Goal: Task Accomplishment & Management: Manage account settings

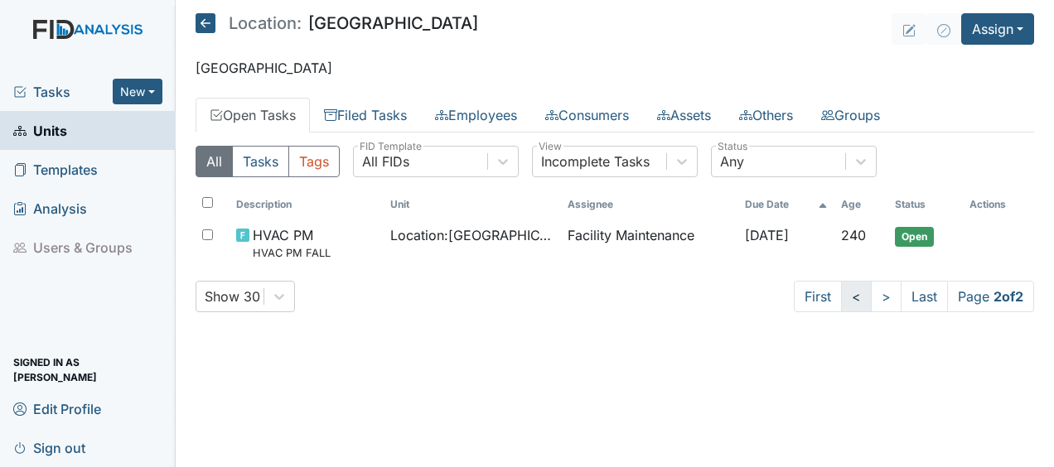
click at [849, 298] on link "<" at bounding box center [856, 296] width 31 height 31
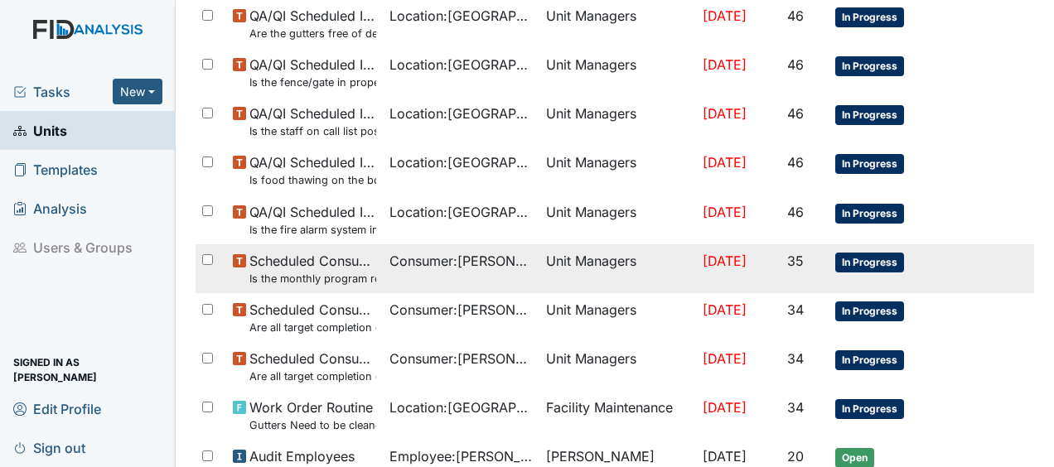
scroll to position [449, 0]
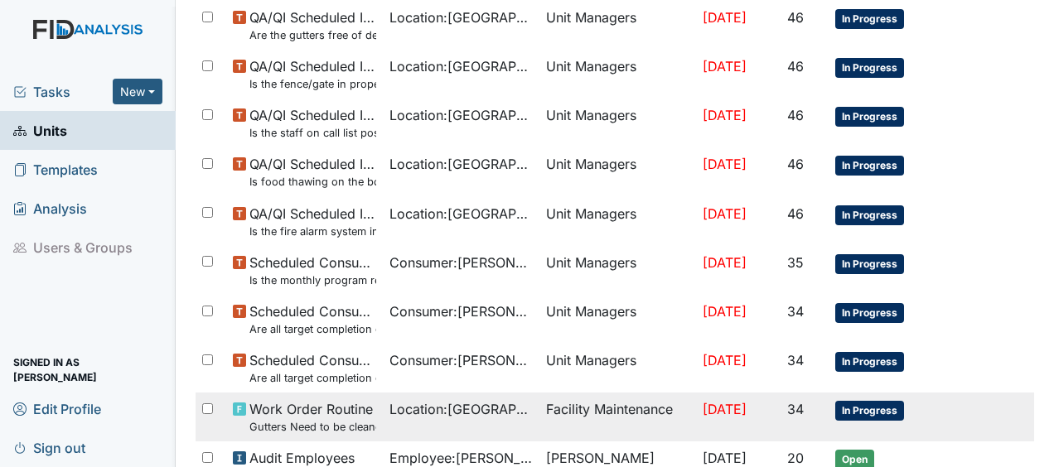
click at [747, 409] on span "[DATE]" at bounding box center [725, 409] width 44 height 17
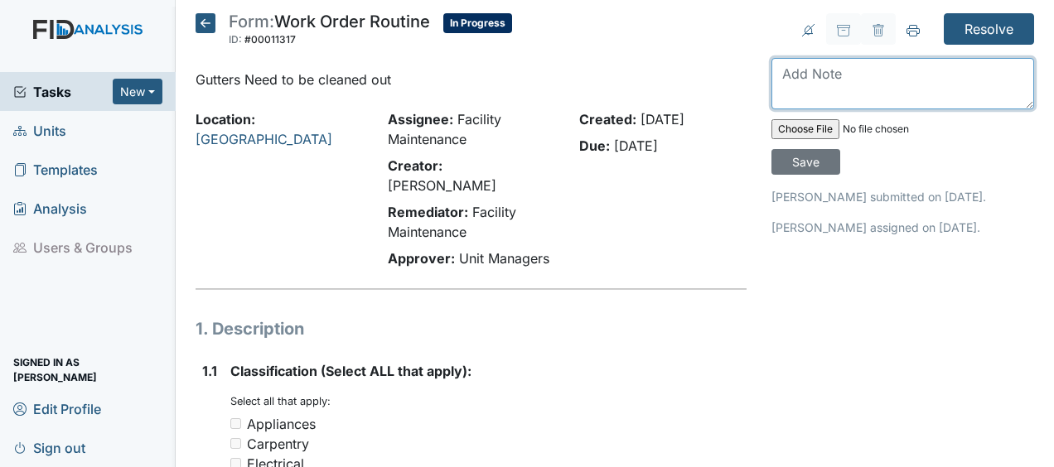
click at [794, 75] on textarea at bounding box center [903, 83] width 263 height 51
type textarea "cleaned out gutters JB"
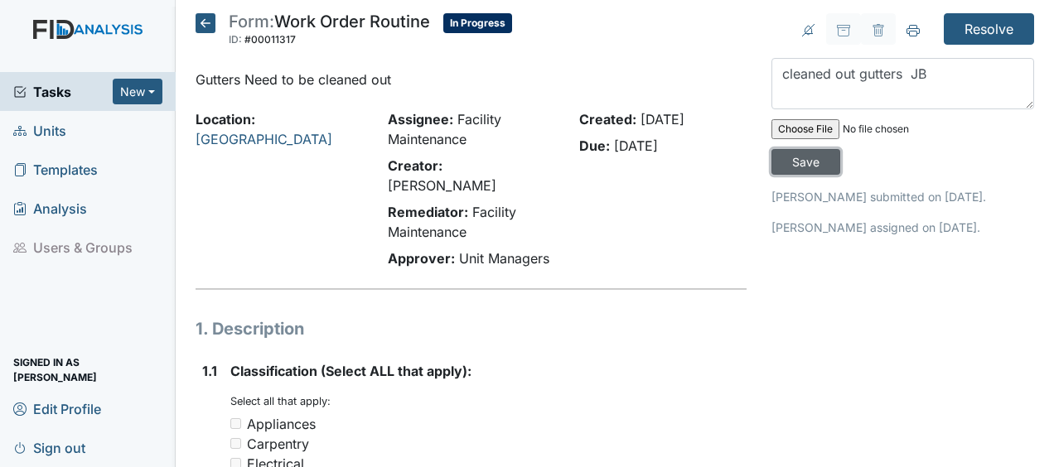
click at [796, 154] on input "Save" at bounding box center [806, 162] width 69 height 26
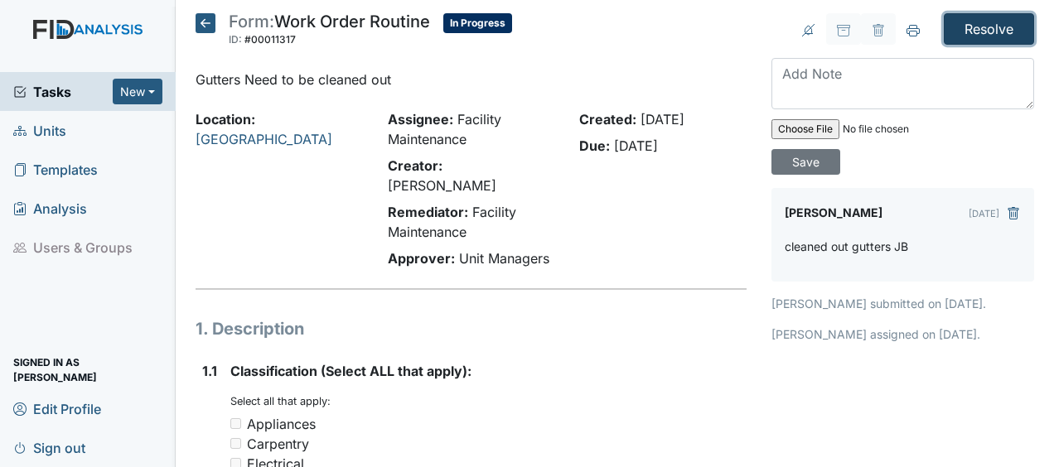
click at [992, 31] on input "Resolve" at bounding box center [989, 28] width 90 height 31
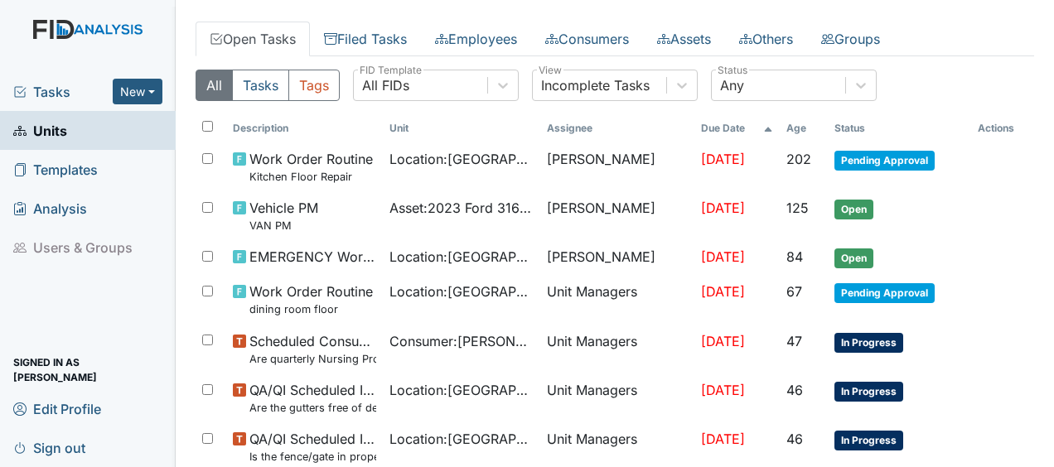
scroll to position [132, 0]
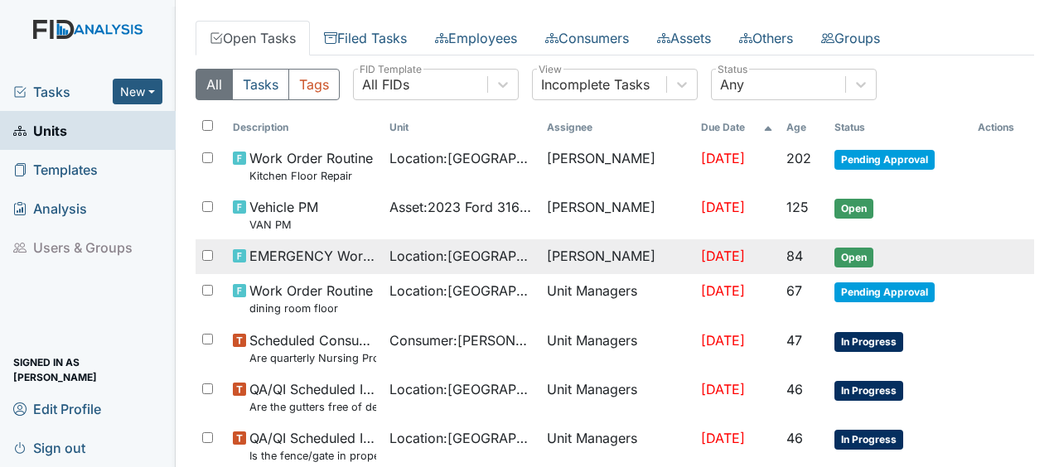
click at [780, 258] on td "84" at bounding box center [804, 257] width 48 height 35
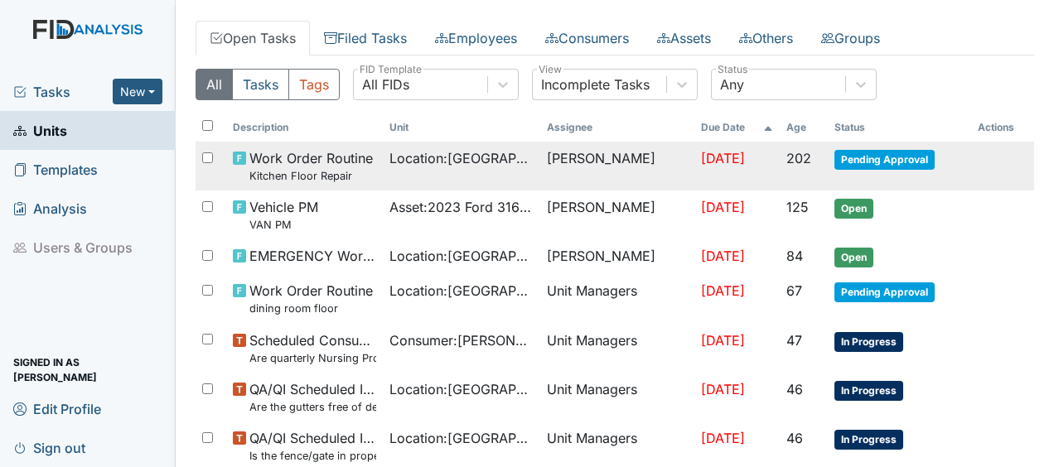
click at [488, 178] on td "Location : Lakeview" at bounding box center [461, 166] width 157 height 49
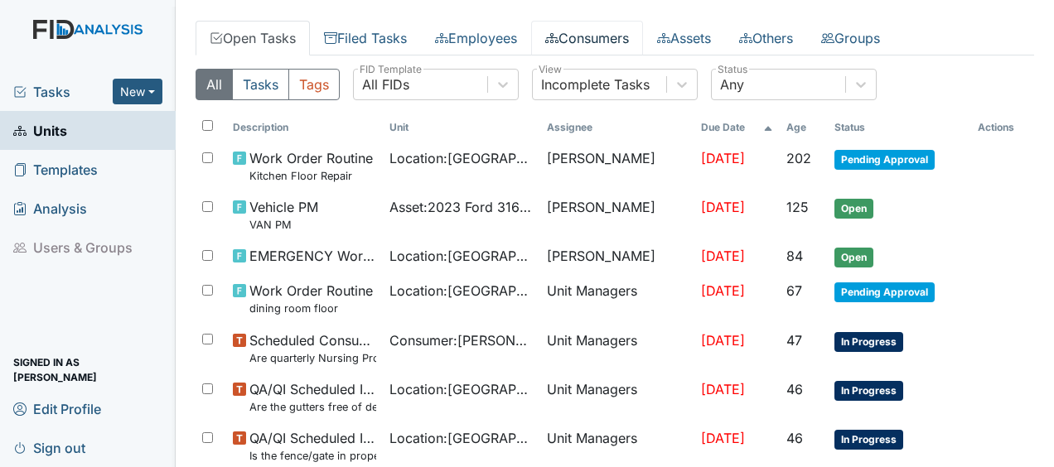
scroll to position [0, 0]
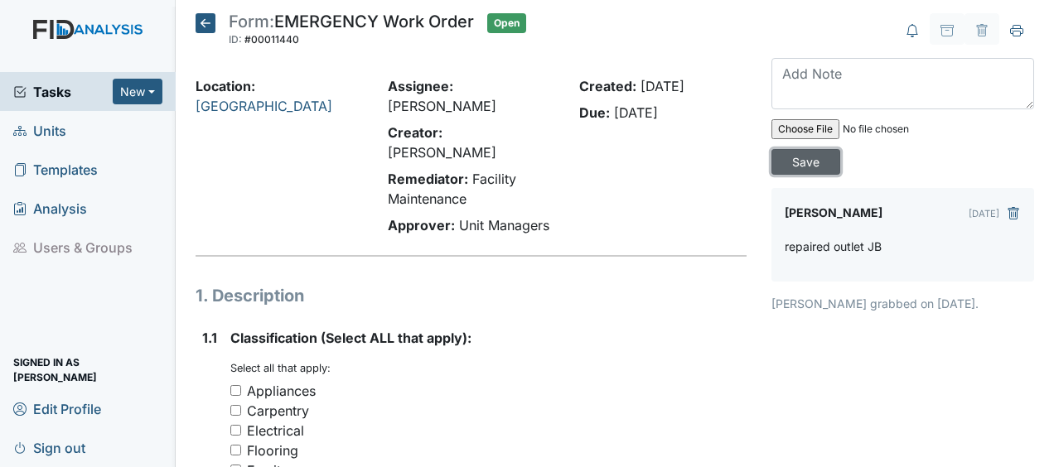
click at [809, 157] on input "Save" at bounding box center [806, 162] width 69 height 26
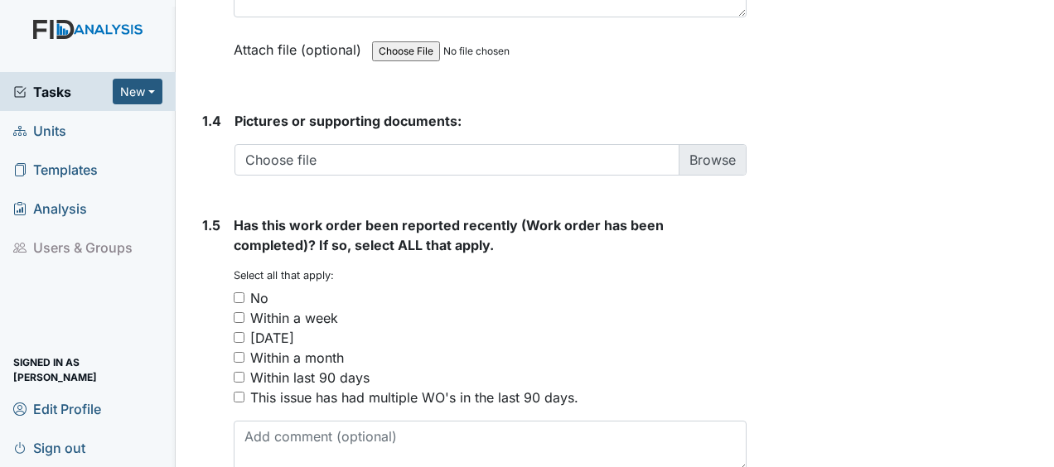
scroll to position [1273, 0]
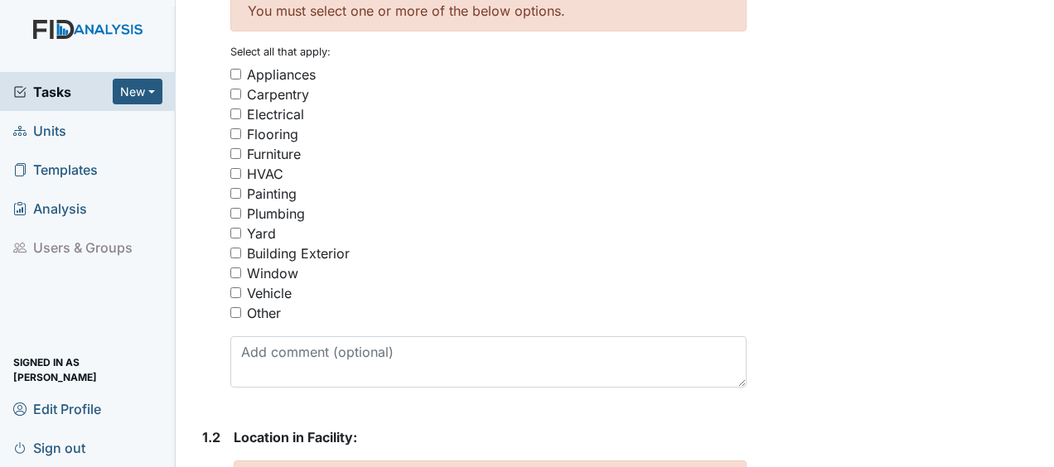
scroll to position [348, 0]
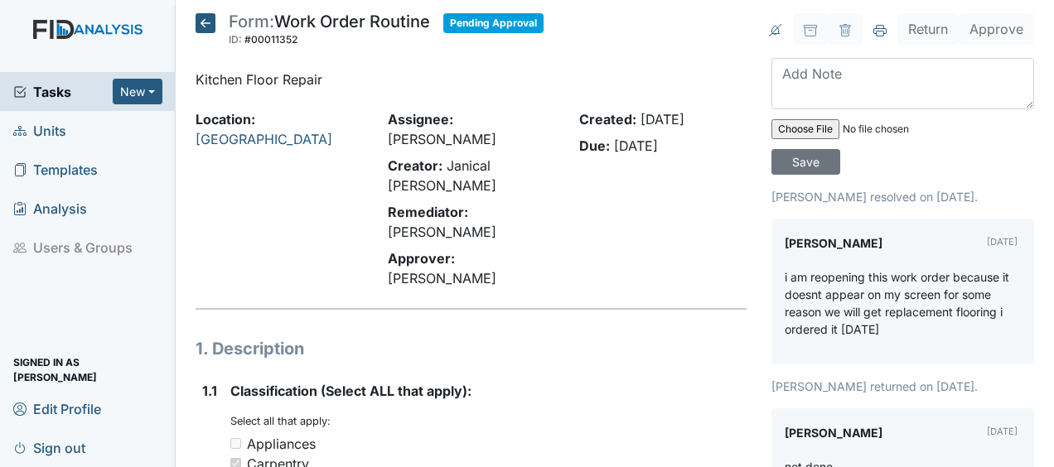
click at [209, 27] on icon at bounding box center [206, 23] width 20 height 20
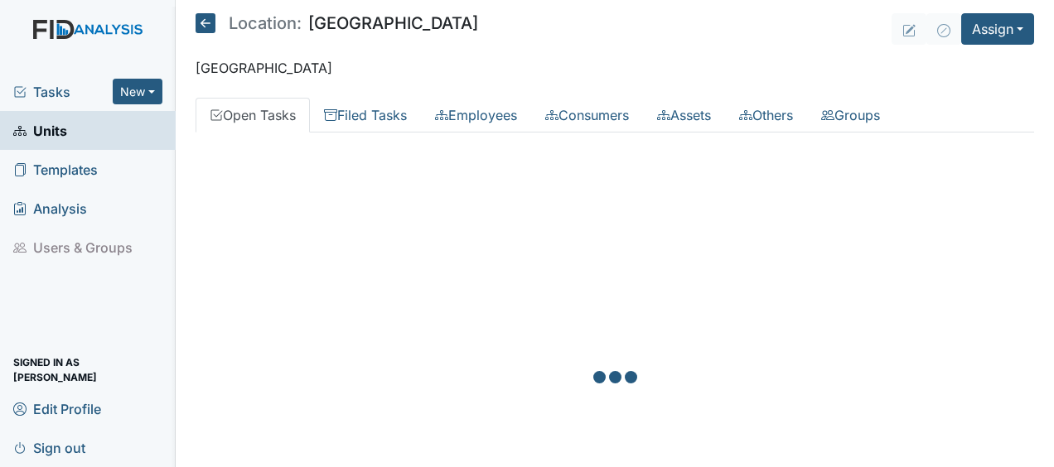
click at [209, 27] on icon at bounding box center [206, 23] width 20 height 20
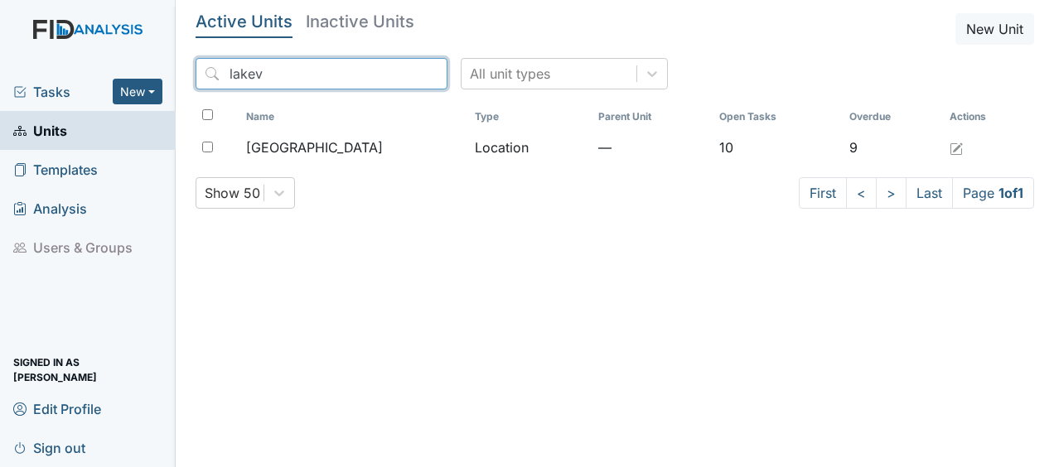
click at [394, 70] on input "lakev" at bounding box center [322, 73] width 252 height 31
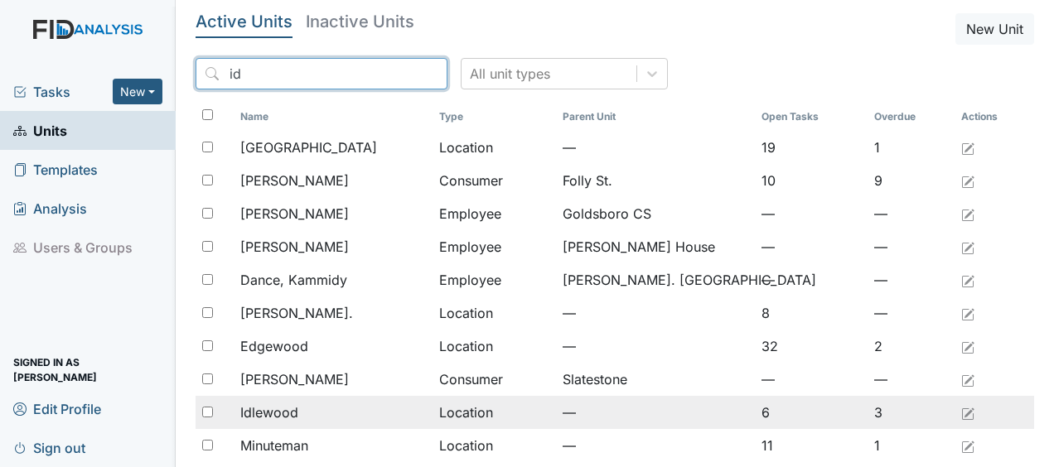
type input "id"
click at [284, 410] on span "Idlewood" at bounding box center [269, 413] width 58 height 20
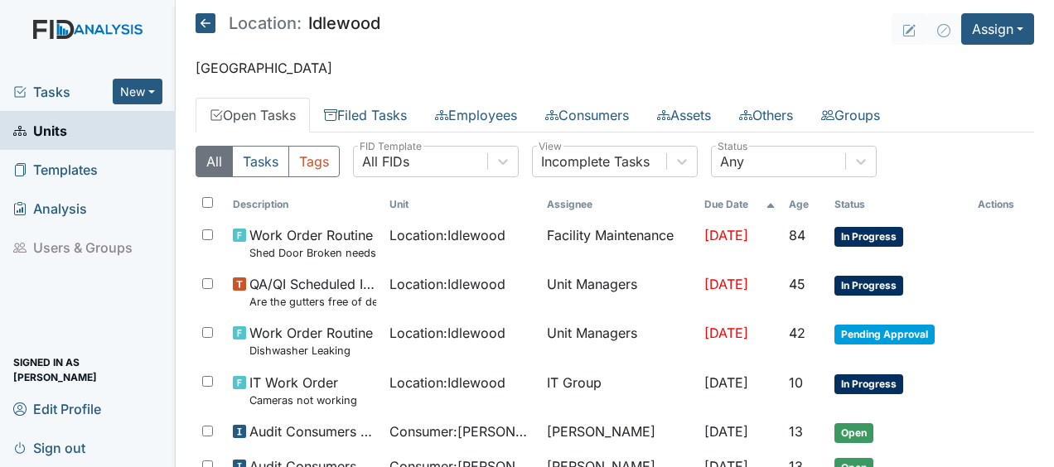
click at [209, 18] on icon at bounding box center [206, 23] width 20 height 20
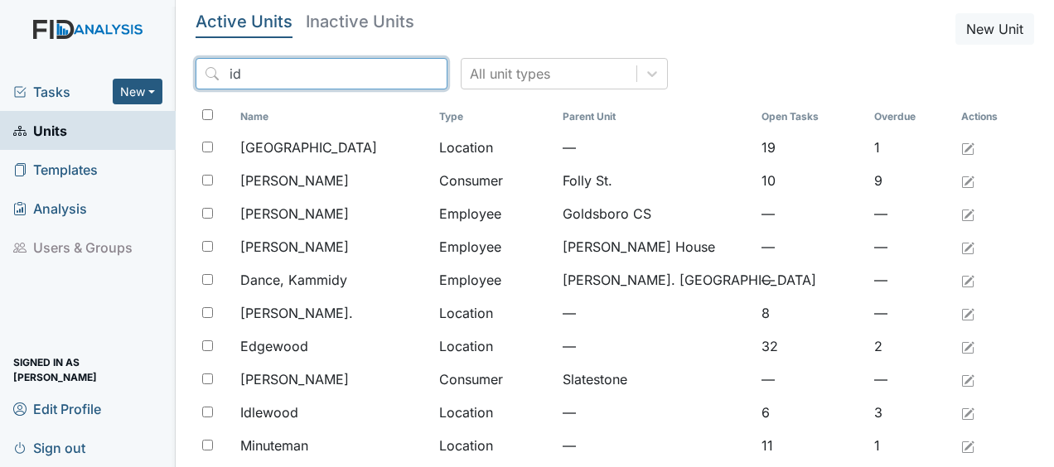
click at [398, 74] on input "id" at bounding box center [322, 73] width 252 height 31
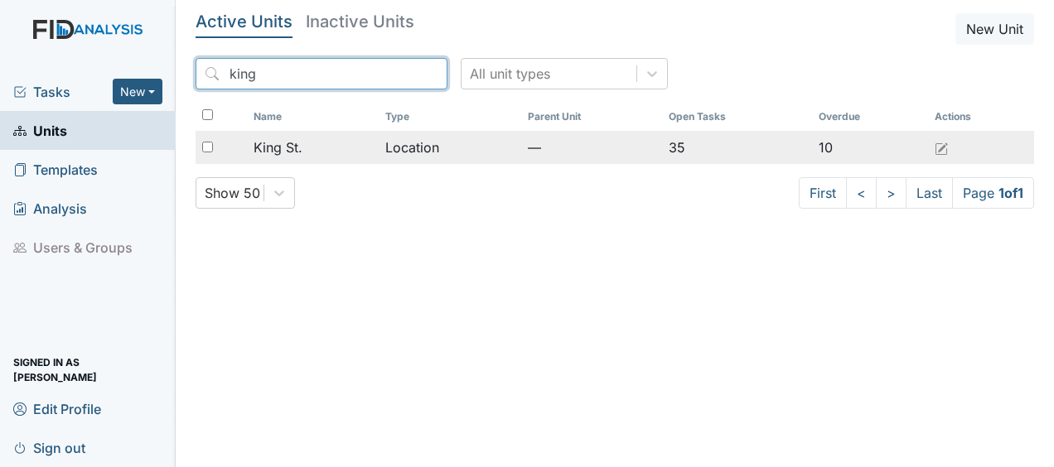
type input "king"
click at [403, 150] on td "Location" at bounding box center [450, 147] width 143 height 33
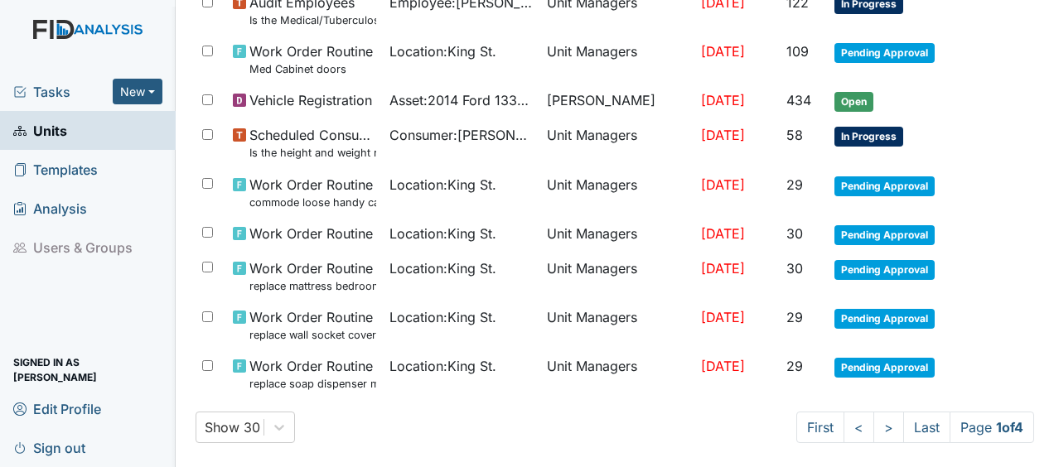
scroll to position [1276, 0]
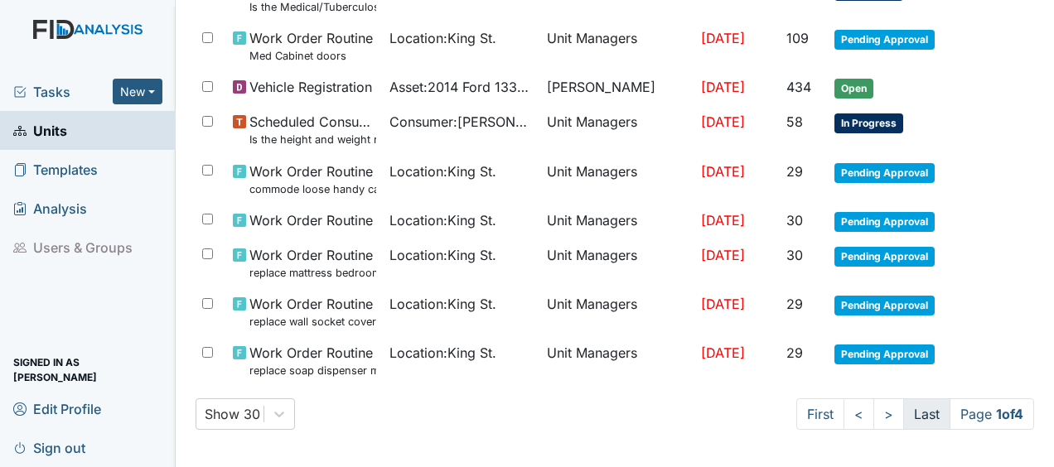
click at [905, 406] on link "Last" at bounding box center [926, 414] width 47 height 31
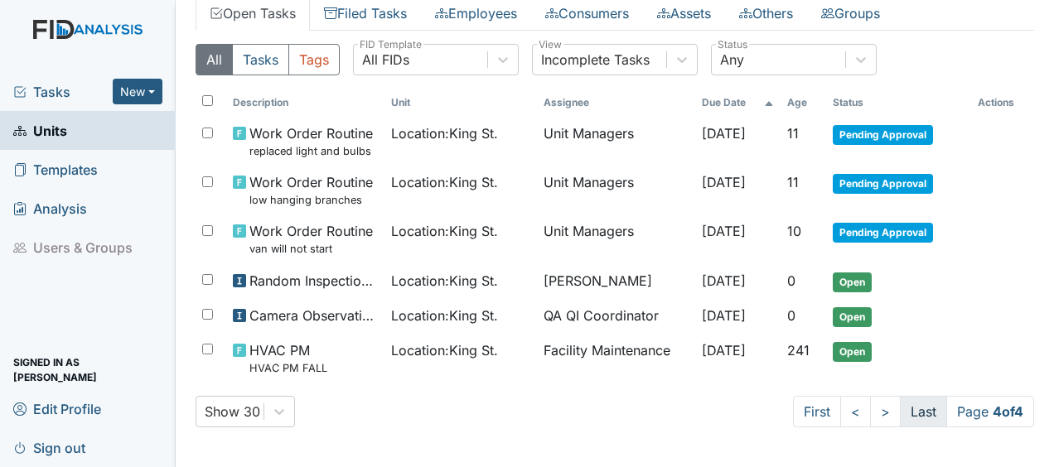
scroll to position [99, 0]
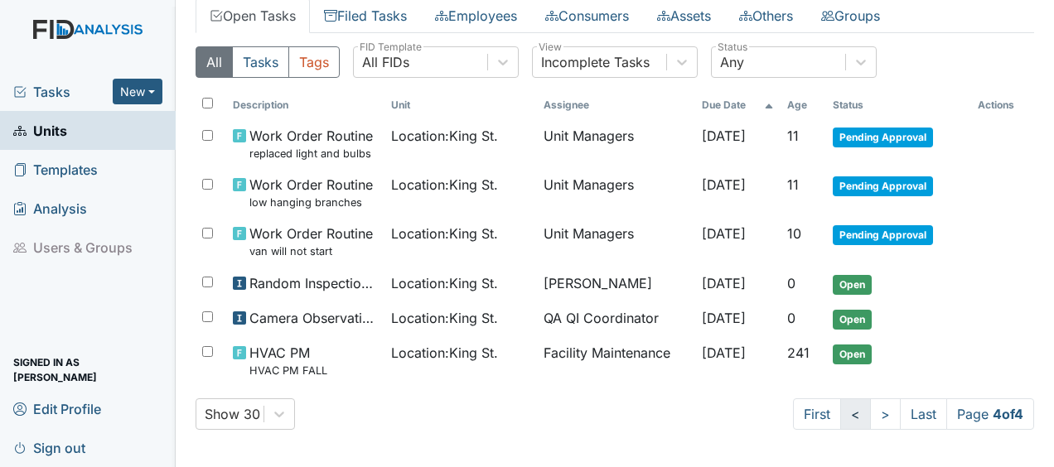
click at [845, 414] on link "<" at bounding box center [855, 414] width 31 height 31
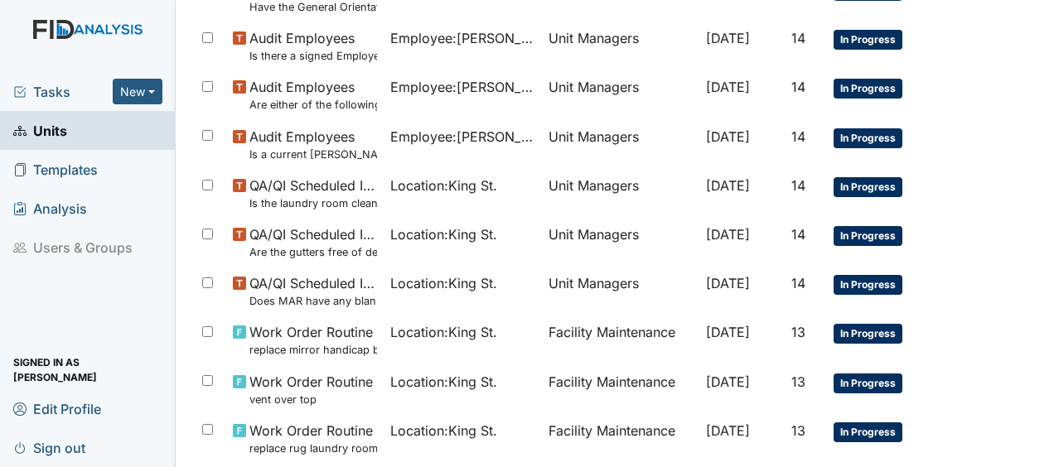
scroll to position [1291, 0]
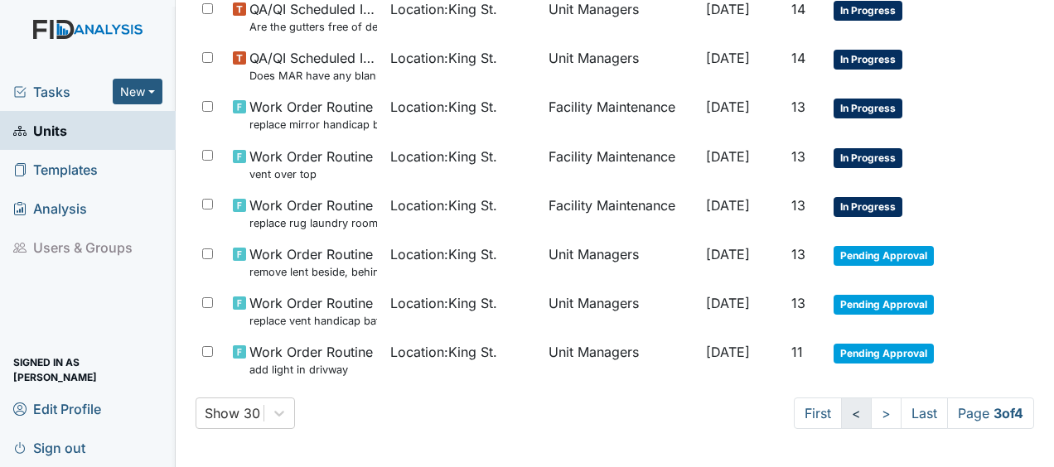
click at [844, 411] on link "<" at bounding box center [856, 413] width 31 height 31
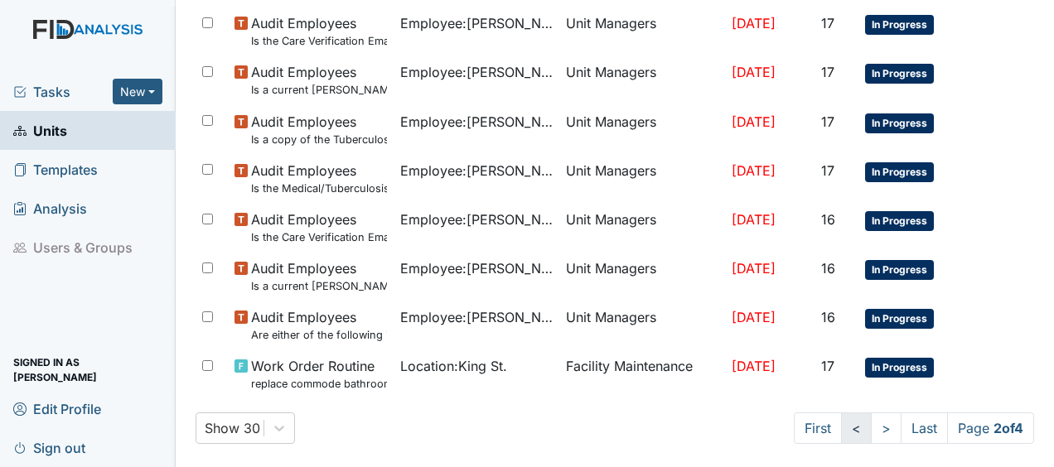
scroll to position [1306, 0]
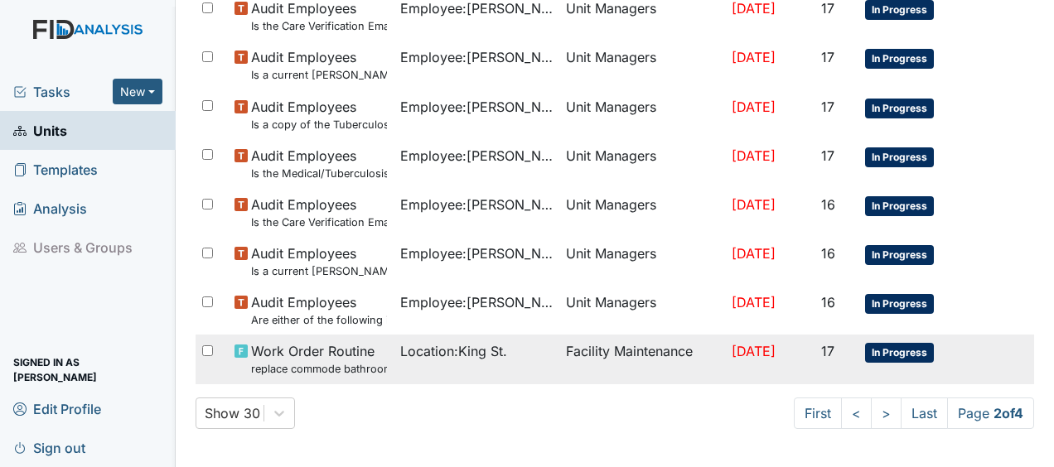
click at [667, 353] on td "Facility Maintenance" at bounding box center [642, 359] width 166 height 49
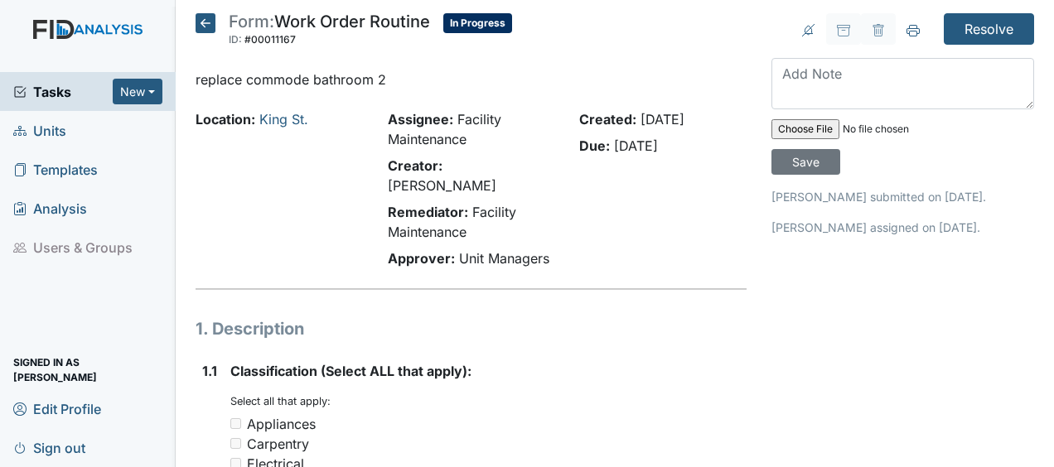
click at [204, 22] on icon at bounding box center [206, 23] width 20 height 20
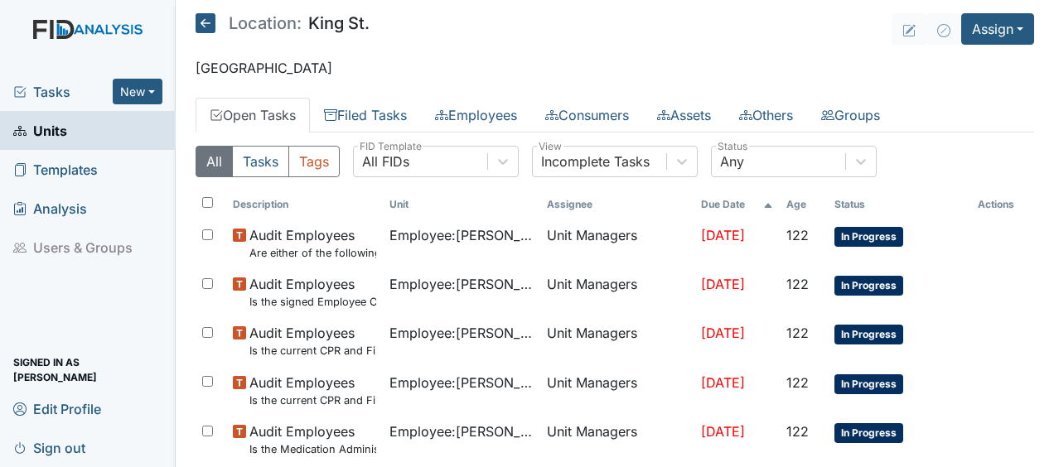
click at [213, 28] on icon at bounding box center [206, 23] width 20 height 20
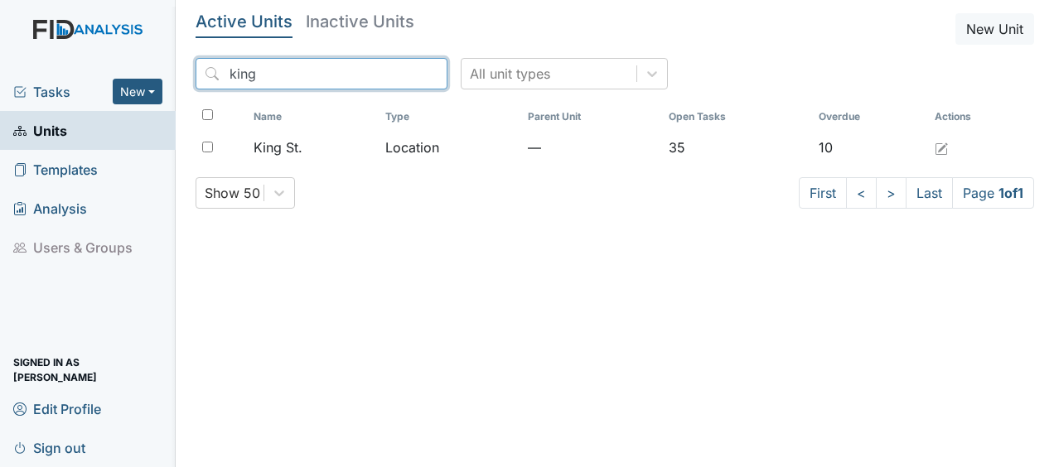
click at [396, 71] on input "king" at bounding box center [322, 73] width 252 height 31
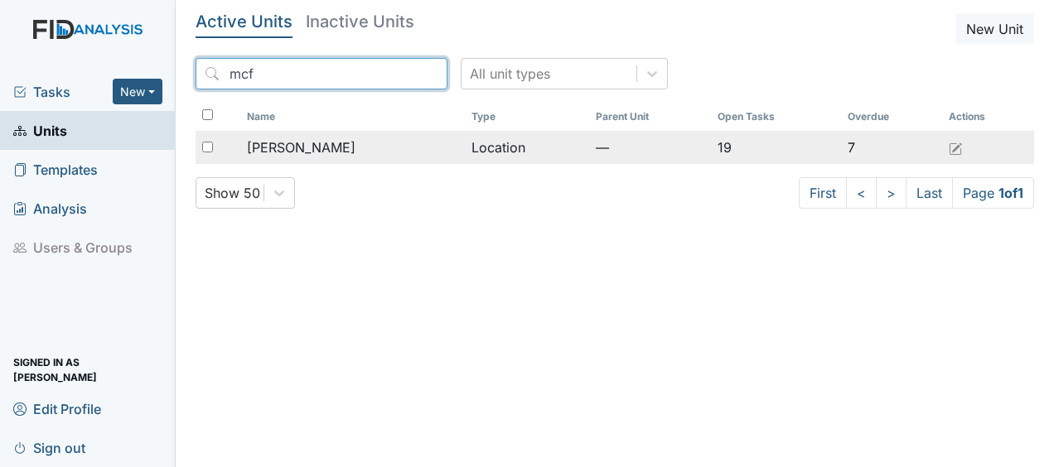
type input "mcf"
click at [315, 147] on span "[PERSON_NAME]" at bounding box center [301, 148] width 109 height 20
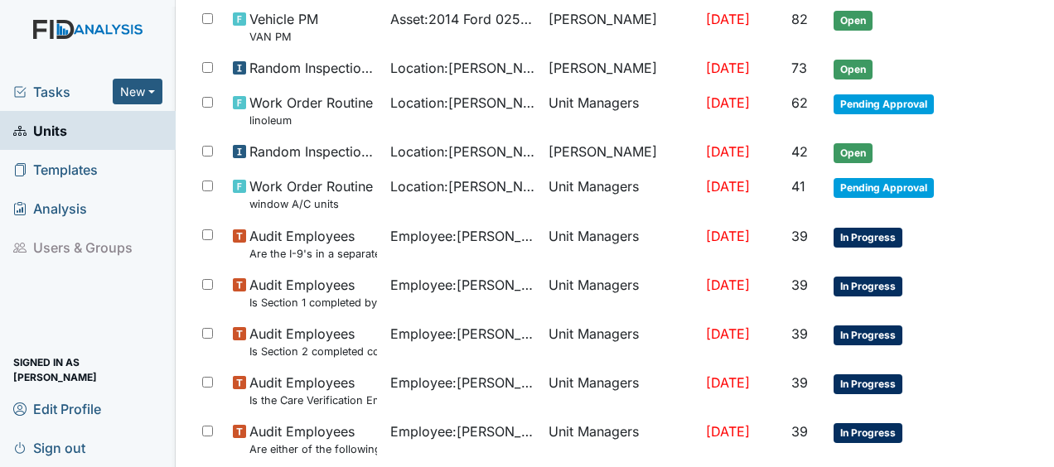
scroll to position [218, 0]
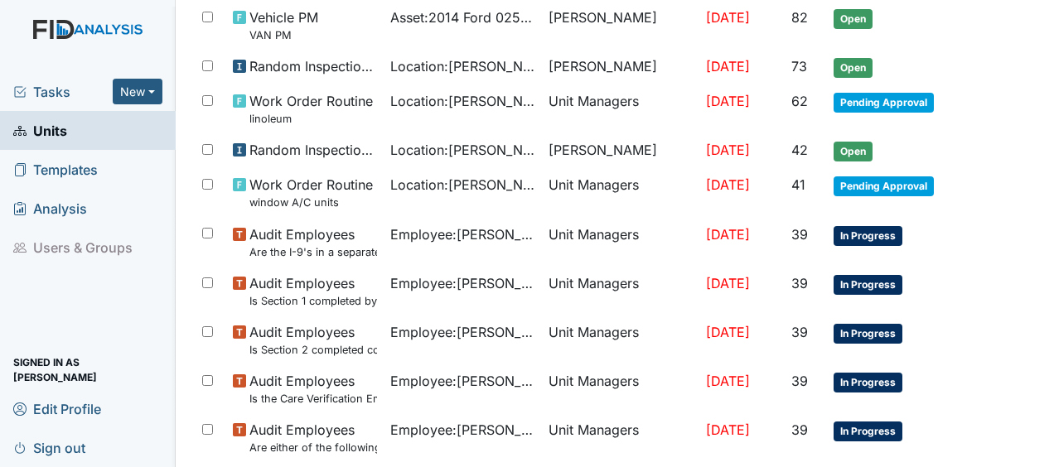
click at [315, 147] on span "Random Inspection for Evening" at bounding box center [313, 150] width 128 height 20
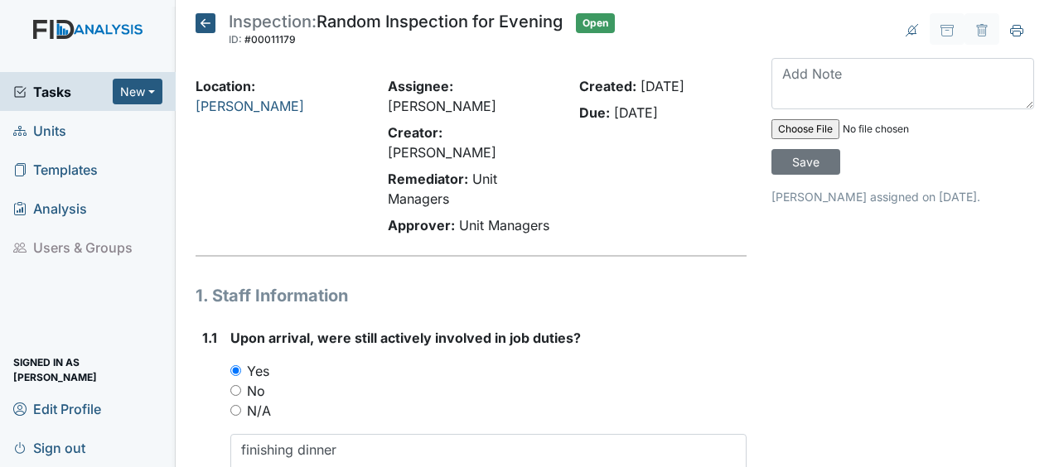
click at [205, 26] on icon at bounding box center [206, 23] width 20 height 20
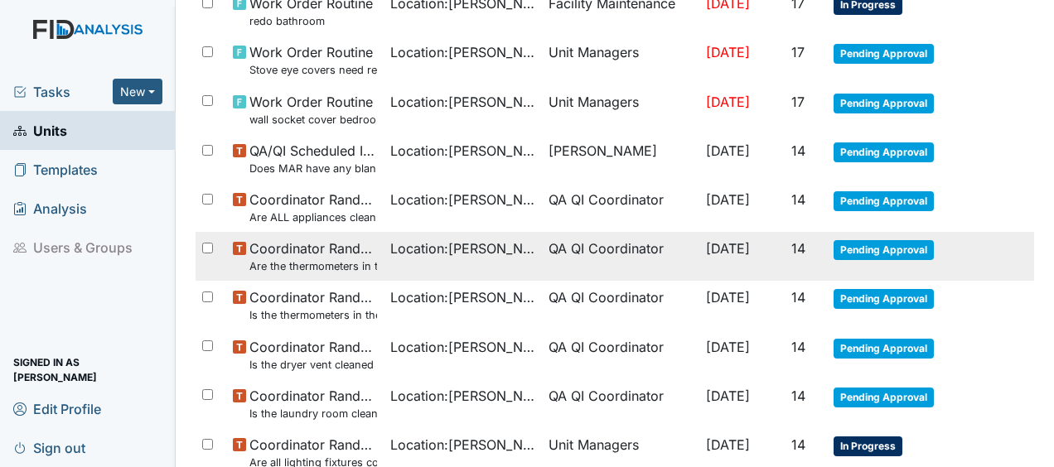
scroll to position [1261, 0]
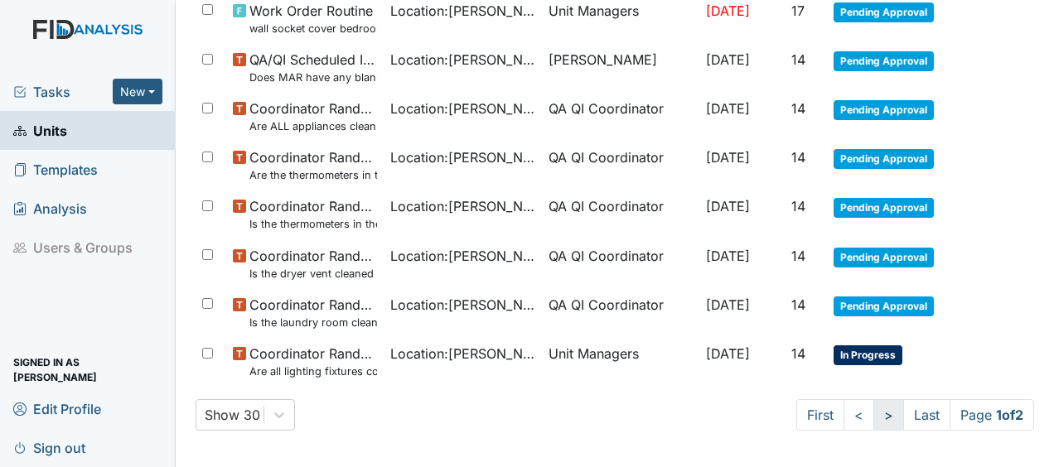
click at [874, 407] on link ">" at bounding box center [889, 414] width 31 height 31
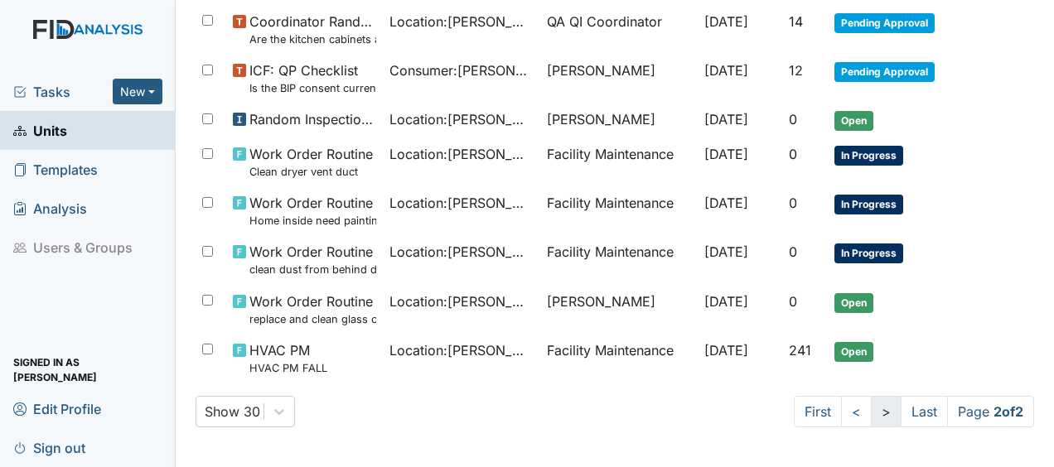
scroll to position [359, 0]
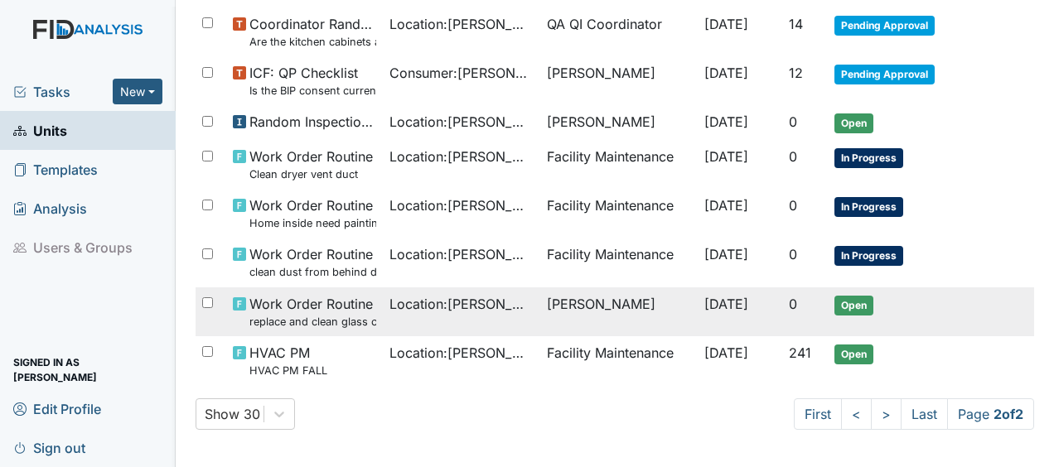
click at [614, 301] on td "[PERSON_NAME]" at bounding box center [618, 312] width 157 height 49
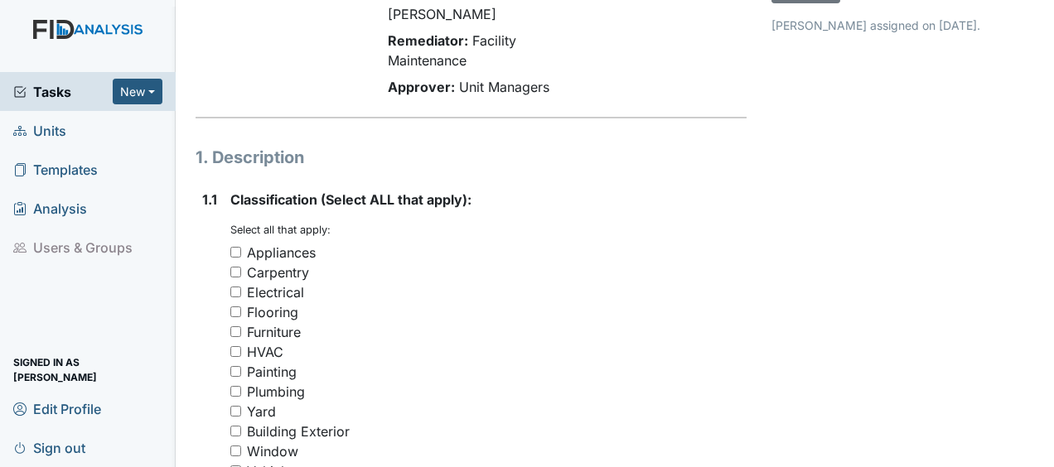
scroll to position [170, 0]
click at [614, 304] on div "Flooring" at bounding box center [488, 314] width 516 height 20
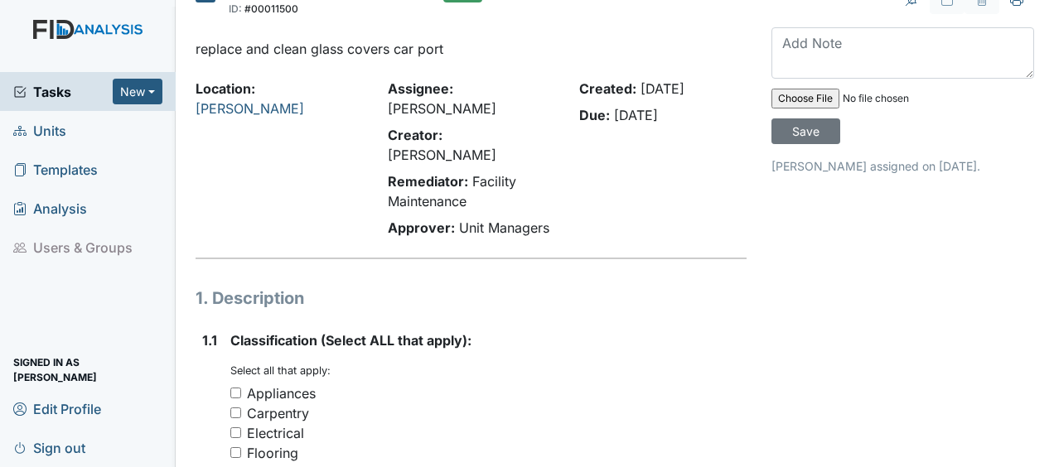
scroll to position [19, 0]
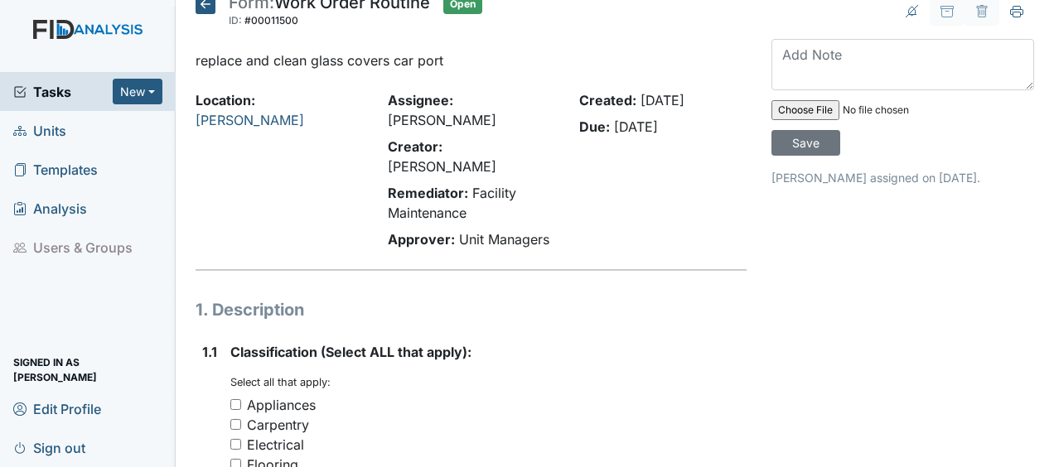
click at [207, 6] on icon at bounding box center [206, 4] width 20 height 20
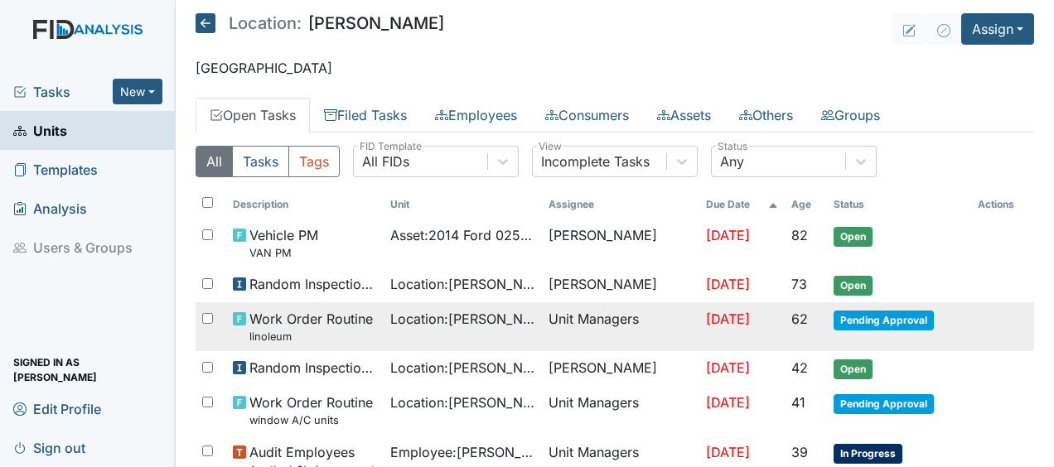
click at [322, 312] on span "Work Order Routine linoleum" at bounding box center [310, 327] width 123 height 36
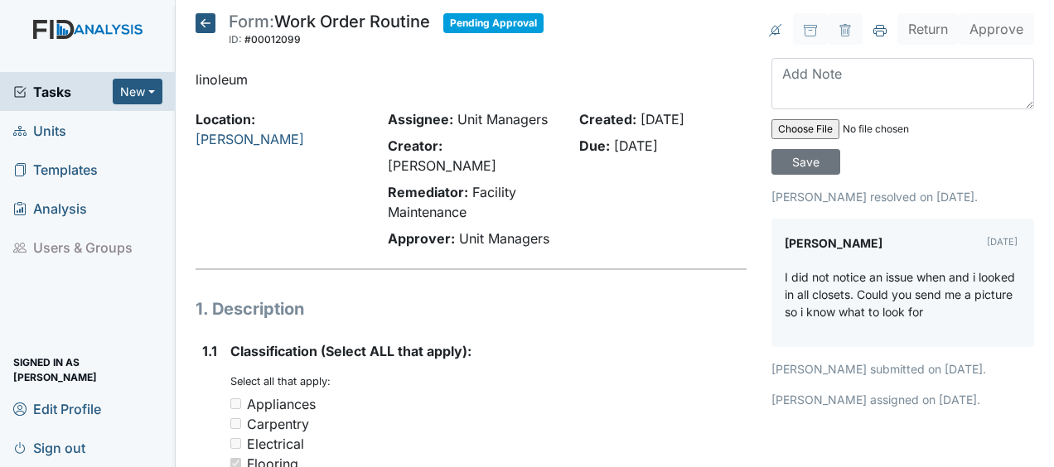
drag, startPoint x: 0, startPoint y: 0, endPoint x: 323, endPoint y: 276, distance: 425.0
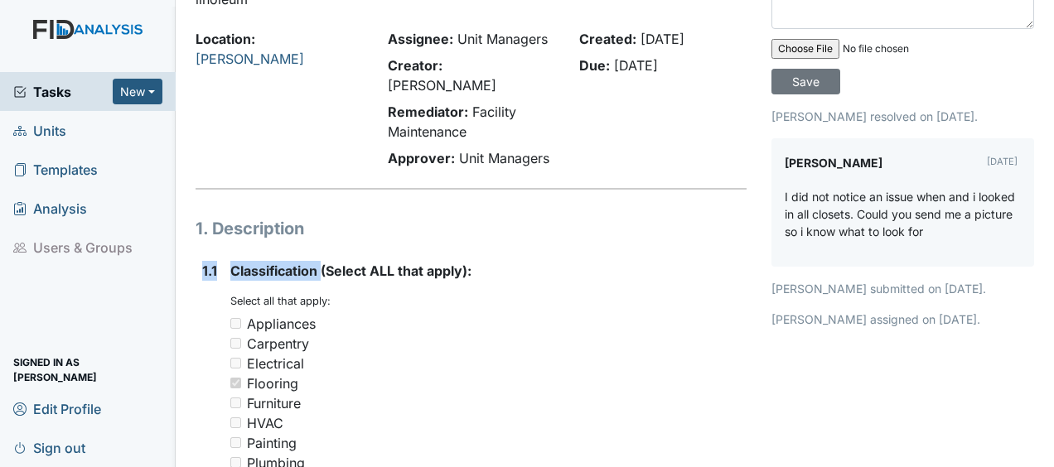
scroll to position [81, 0]
drag, startPoint x: 323, startPoint y: 276, endPoint x: 530, endPoint y: 297, distance: 207.4
click at [530, 313] on div "Appliances" at bounding box center [488, 323] width 516 height 20
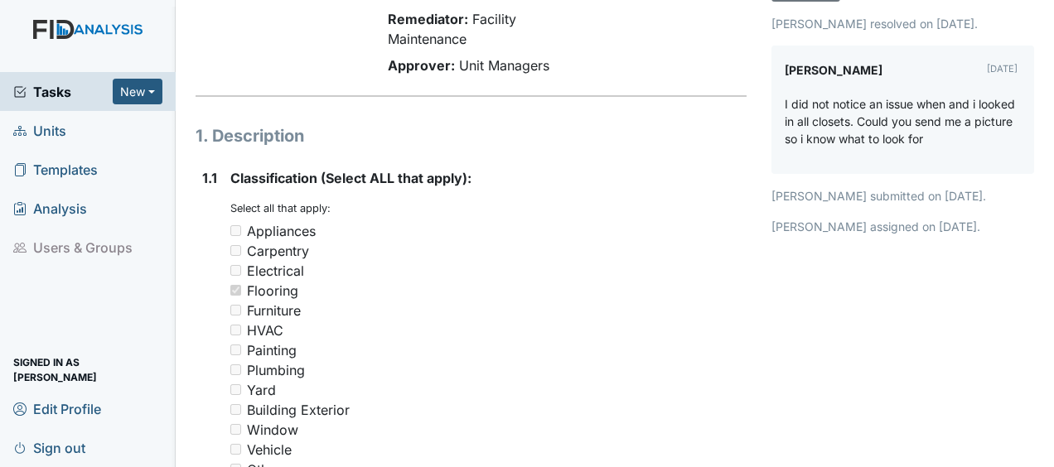
scroll to position [0, 0]
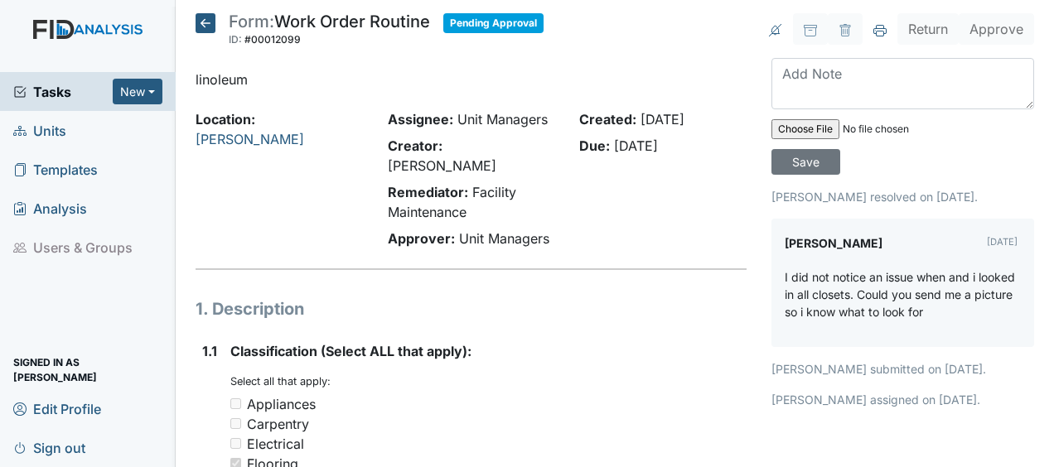
click at [206, 27] on icon at bounding box center [206, 23] width 20 height 20
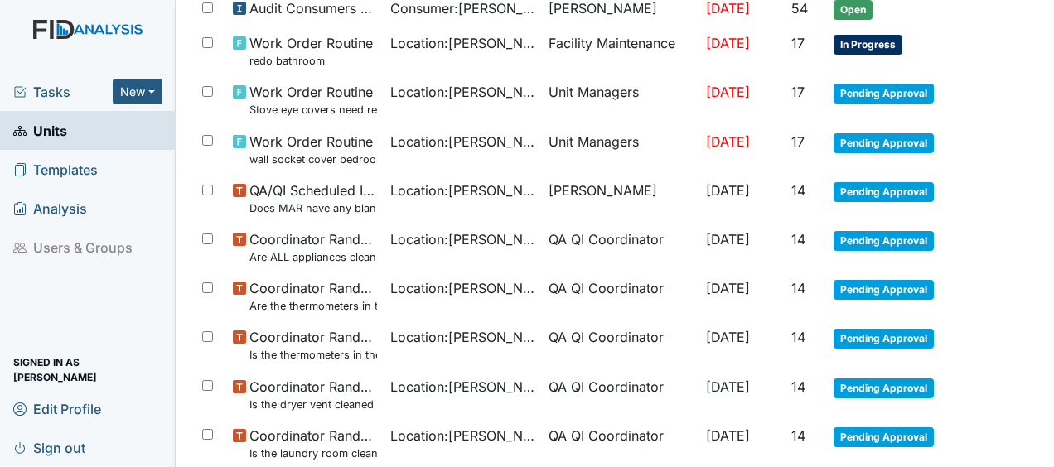
scroll to position [1261, 0]
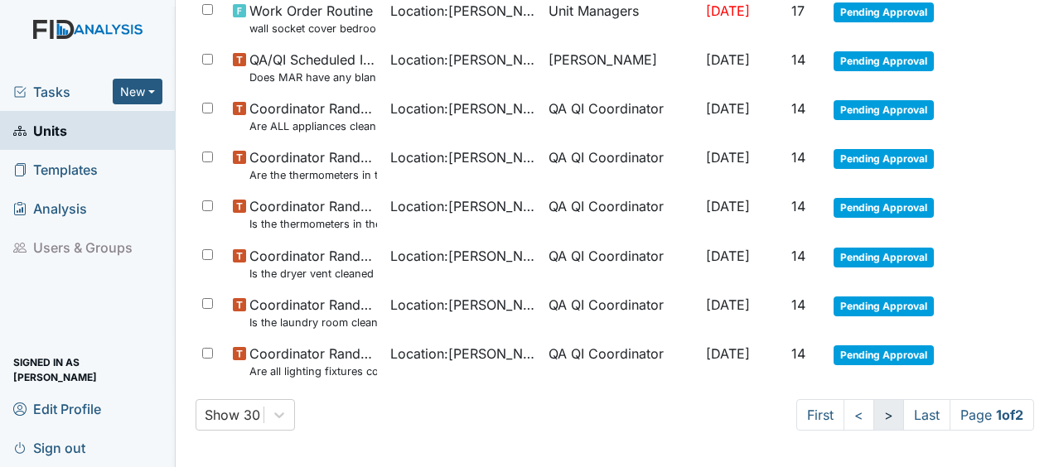
click at [874, 411] on link ">" at bounding box center [889, 414] width 31 height 31
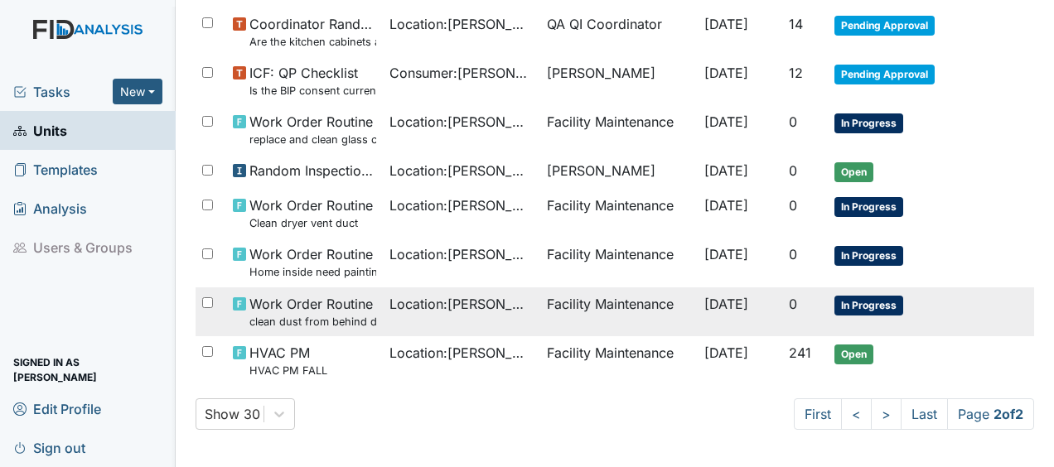
click at [598, 302] on td "Facility Maintenance" at bounding box center [618, 312] width 157 height 49
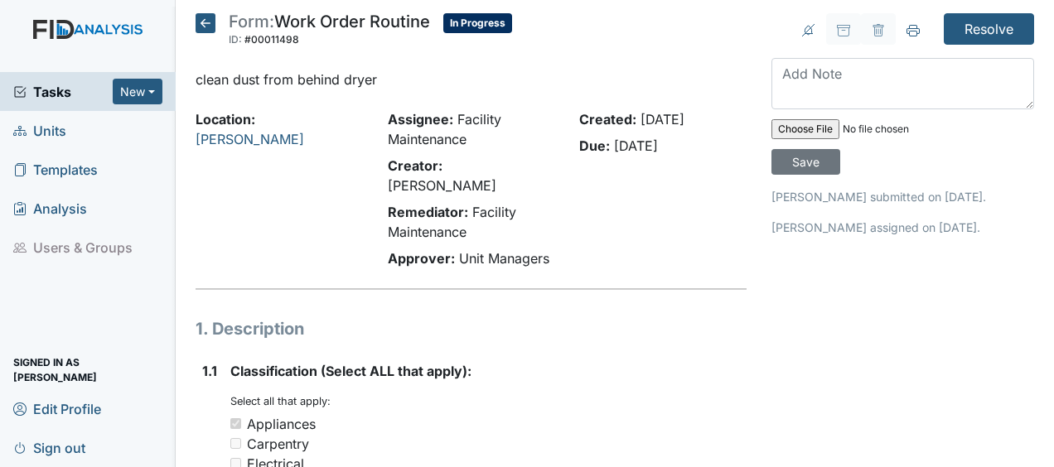
click at [210, 23] on icon at bounding box center [206, 23] width 20 height 20
